Goal: Navigation & Orientation: Understand site structure

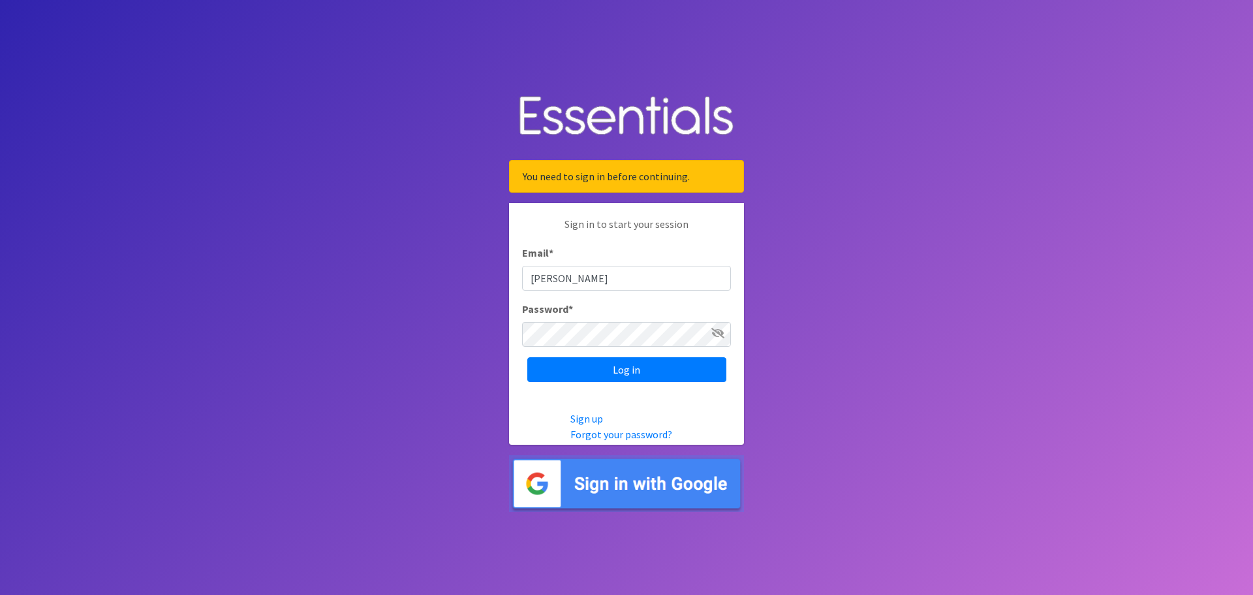
type input "[EMAIL_ADDRESS][DOMAIN_NAME]"
click at [539, 358] on input "Log in" at bounding box center [626, 369] width 199 height 25
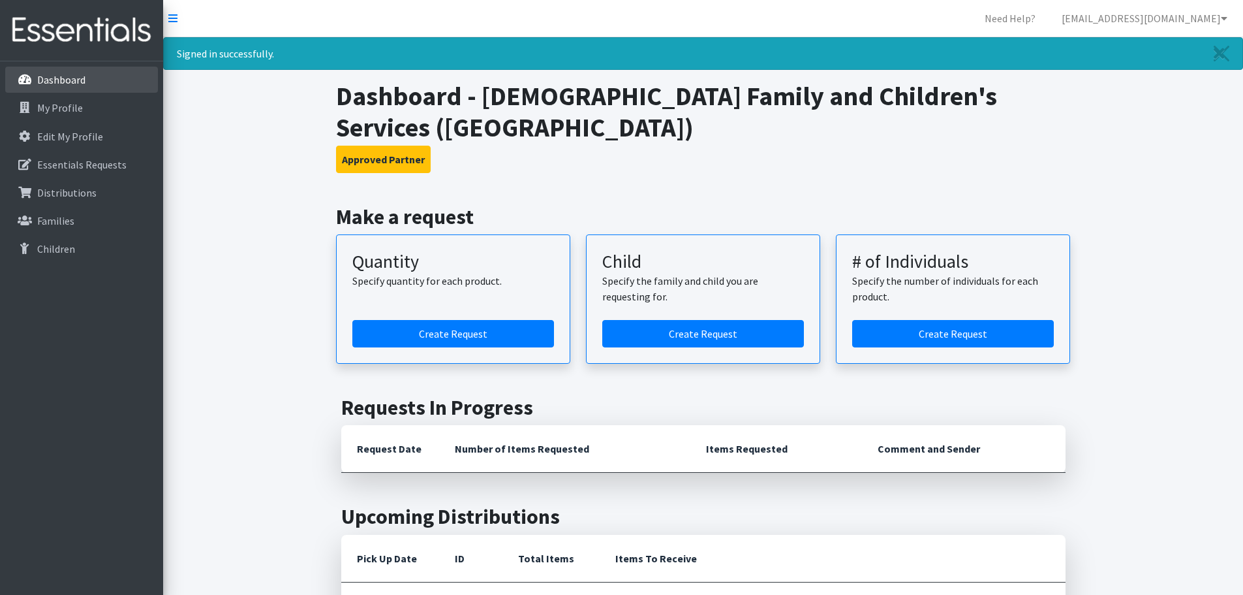
click at [50, 89] on link "Dashboard" at bounding box center [81, 80] width 153 height 26
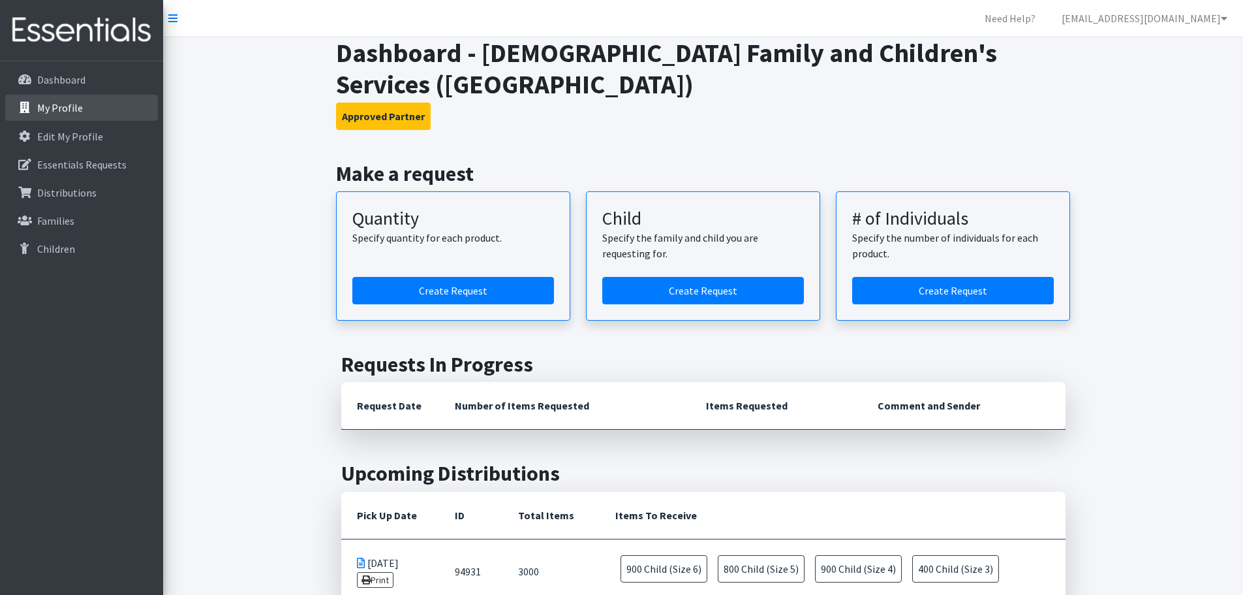
click at [45, 108] on p "My Profile" at bounding box center [60, 107] width 46 height 13
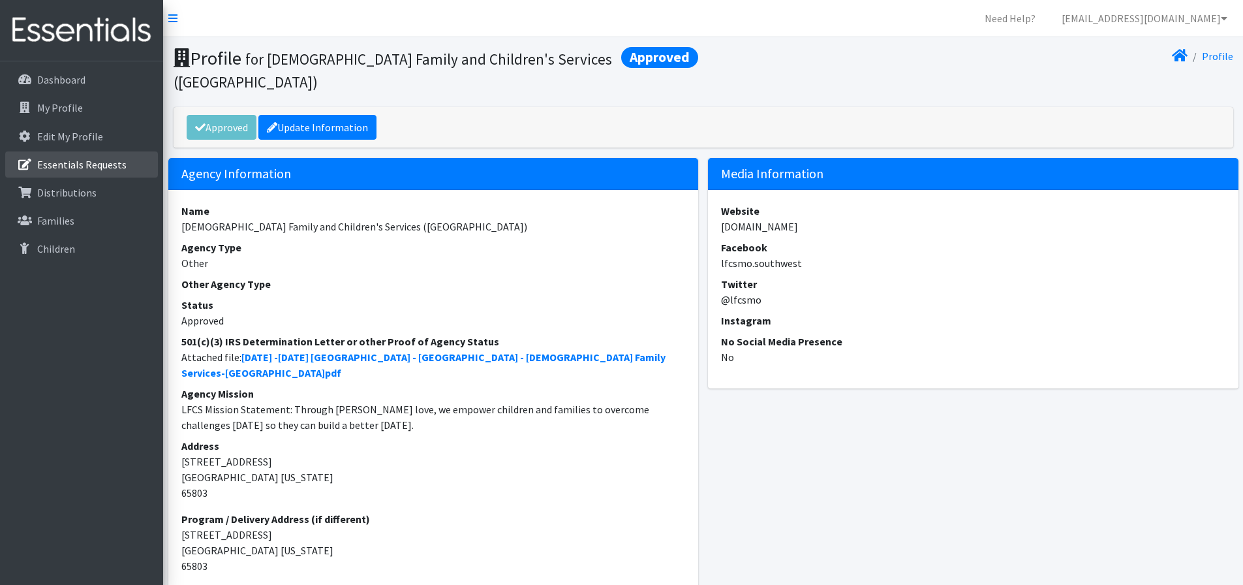
click at [44, 164] on p "Essentials Requests" at bounding box center [81, 164] width 89 height 13
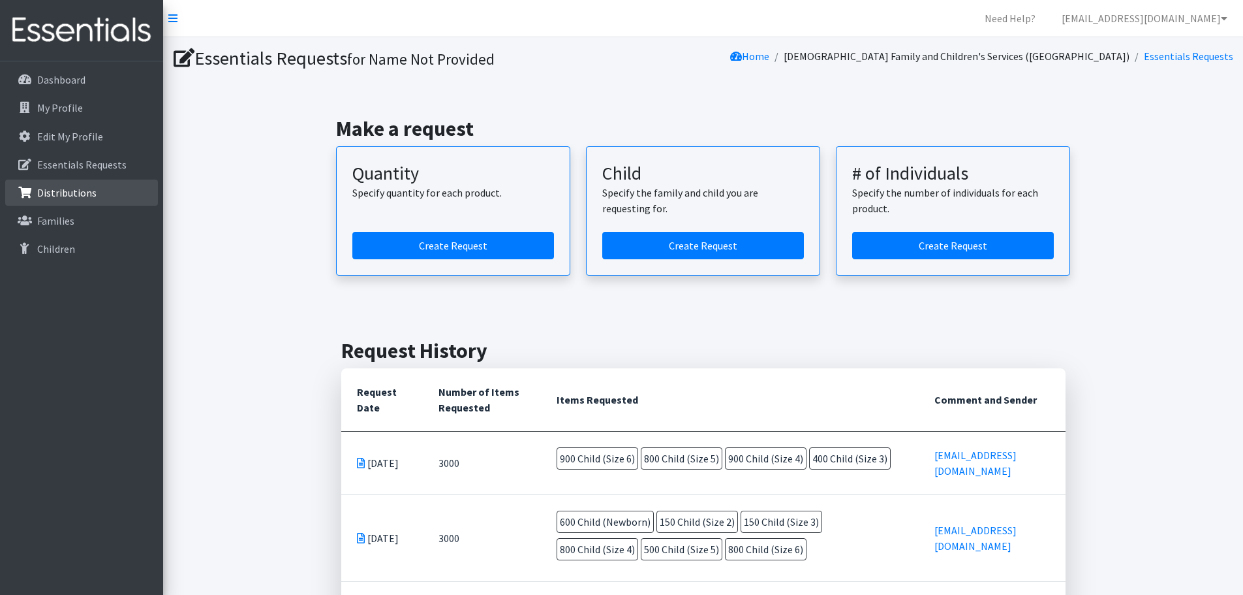
click at [88, 202] on link "Distributions" at bounding box center [81, 193] width 153 height 26
